Goal: Information Seeking & Learning: Learn about a topic

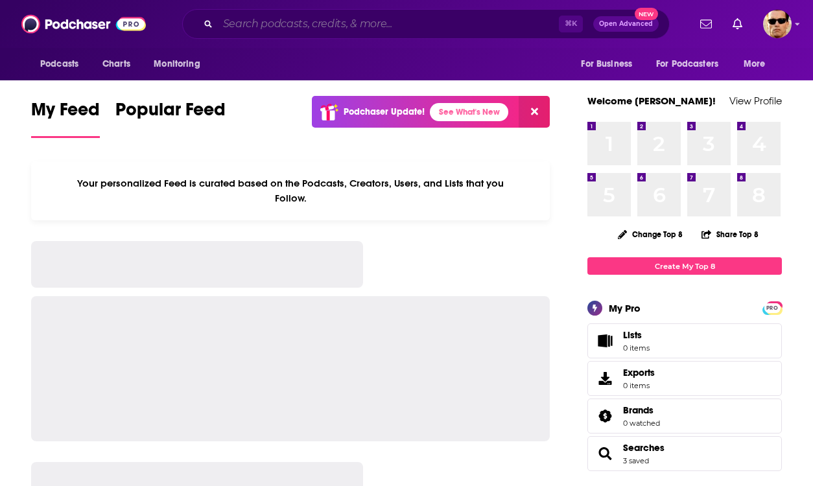
click at [378, 23] on input "Search podcasts, credits, & more..." at bounding box center [388, 24] width 341 height 21
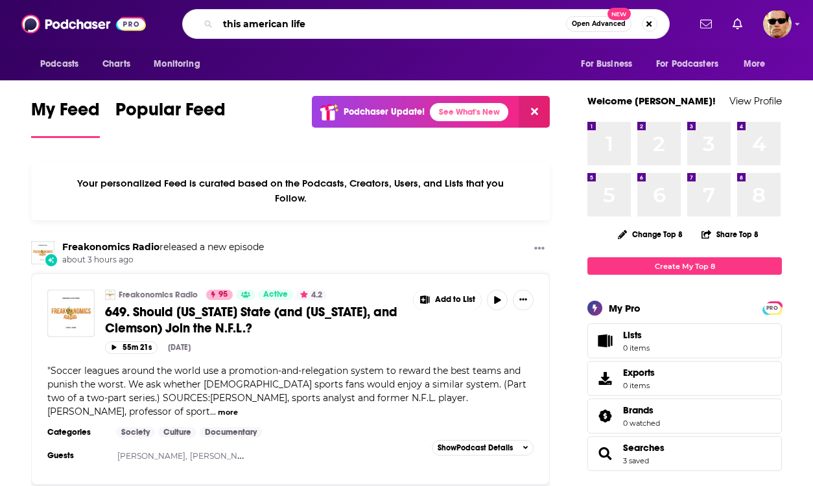
type input "this american life"
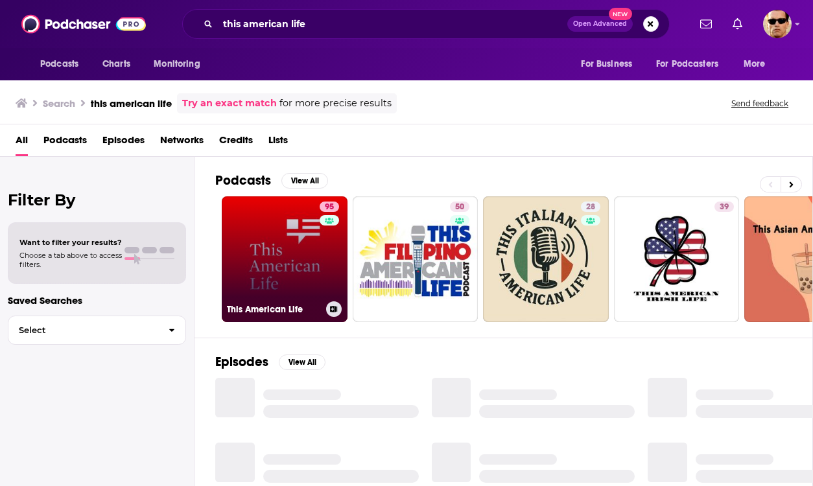
click at [266, 263] on link "95 This American Life" at bounding box center [285, 260] width 126 height 126
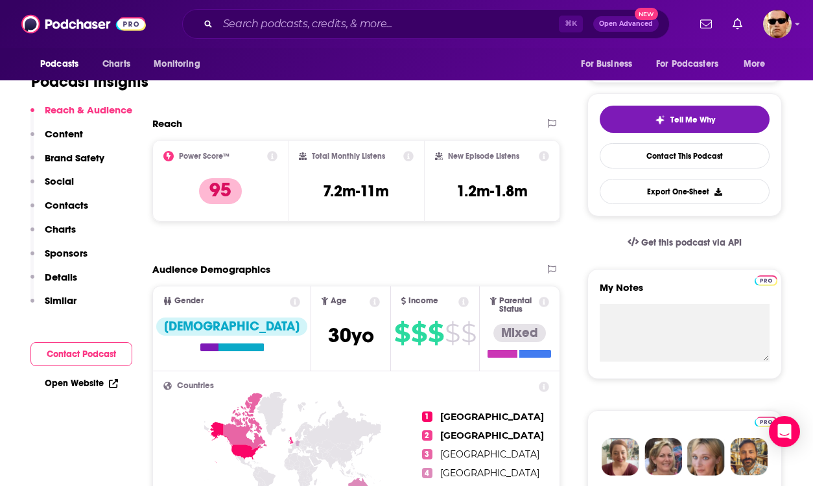
scroll to position [256, 0]
